Goal: Find specific page/section: Find specific page/section

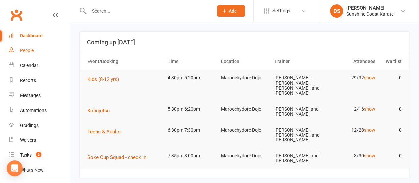
click at [28, 48] on div "People" at bounding box center [27, 50] width 14 height 5
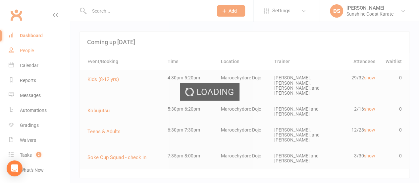
select select "100"
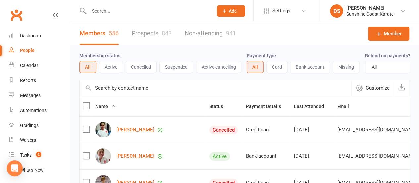
click at [135, 90] on input "text" at bounding box center [216, 88] width 272 height 16
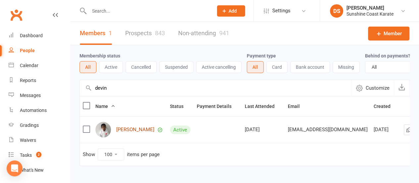
type input "devin"
click at [139, 132] on link "[PERSON_NAME]" at bounding box center [135, 130] width 38 height 6
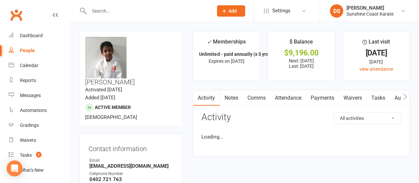
click at [287, 98] on link "Attendance" at bounding box center [288, 97] width 36 height 15
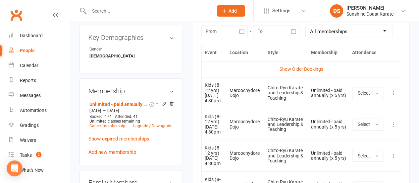
scroll to position [298, 0]
